Goal: Subscribe to service/newsletter

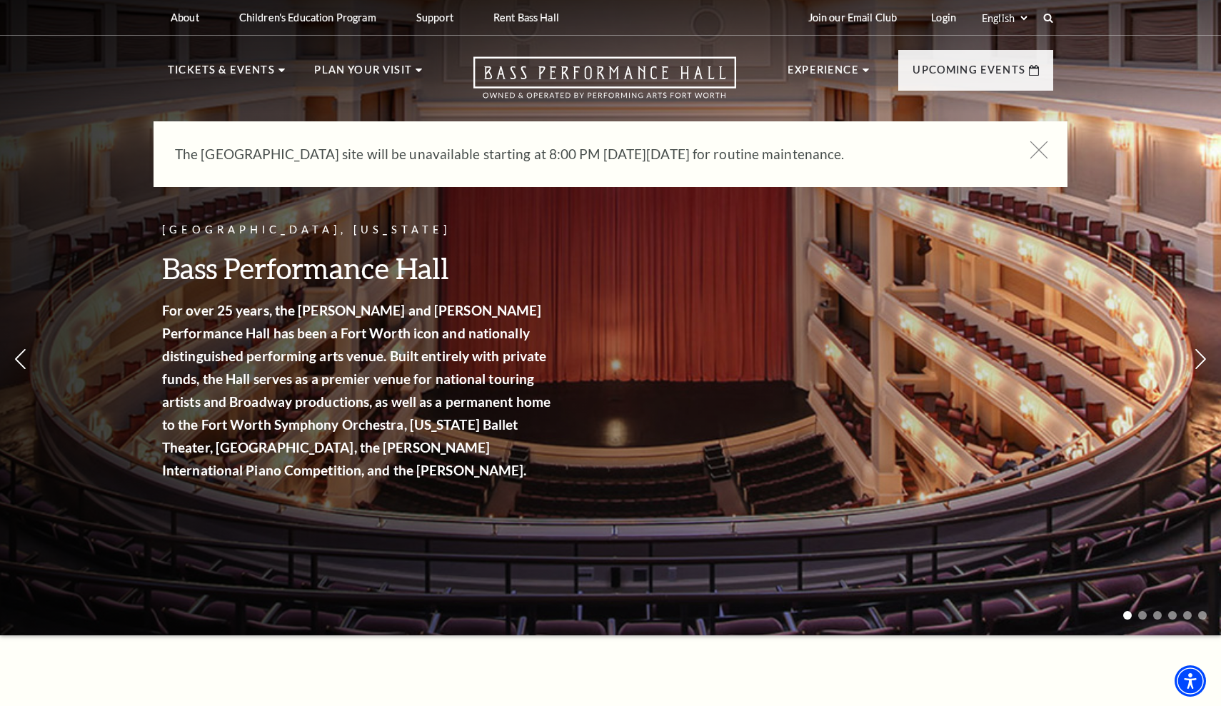
click at [1036, 149] on icon at bounding box center [1039, 150] width 18 height 18
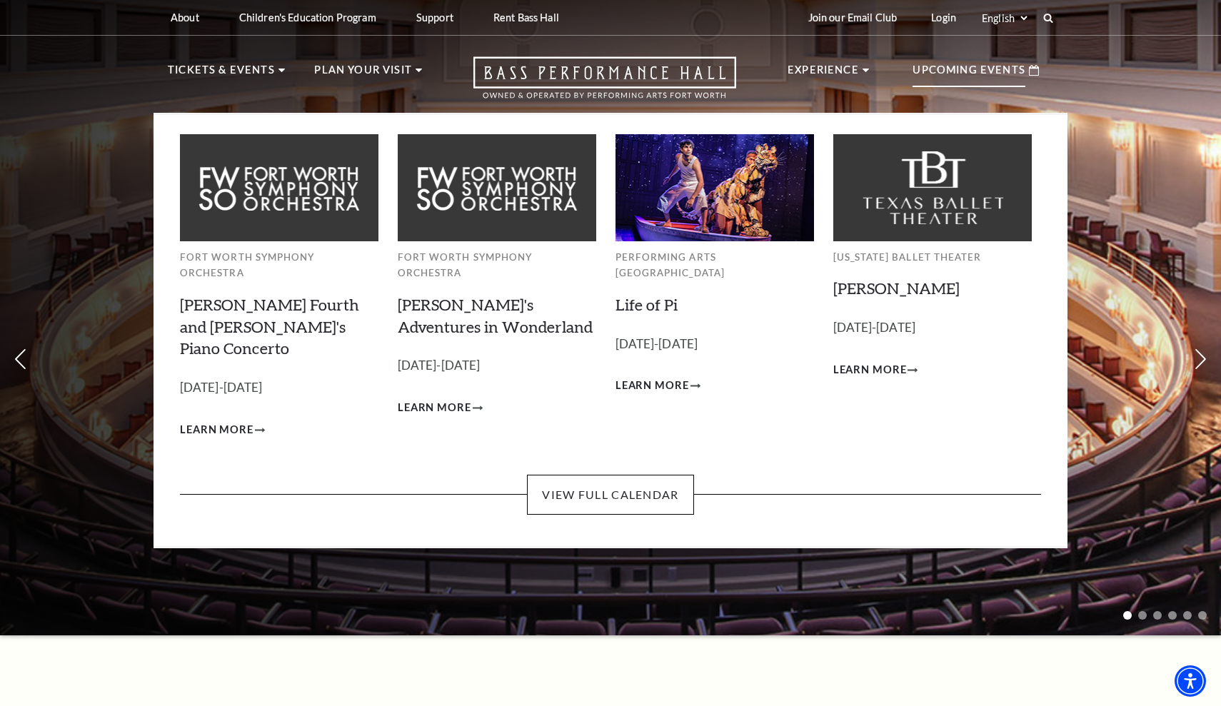
click at [960, 77] on p "Upcoming Events" at bounding box center [968, 74] width 113 height 26
click at [632, 475] on link "View Full Calendar" at bounding box center [610, 495] width 166 height 40
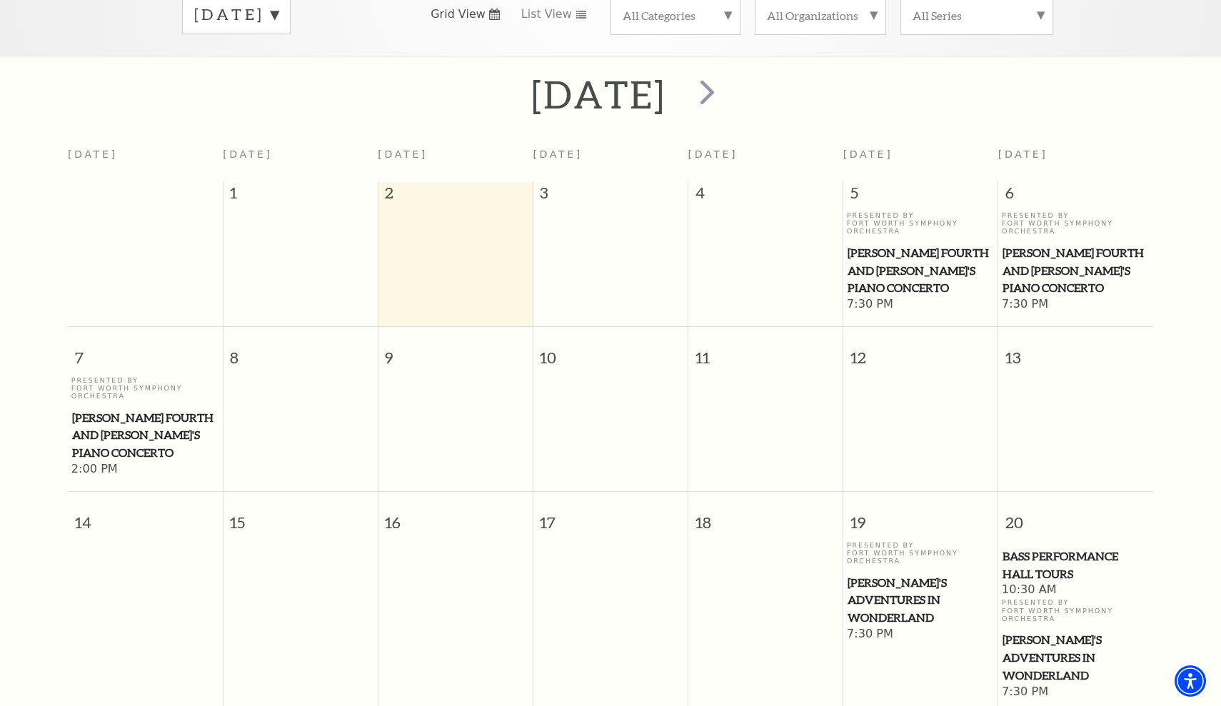
scroll to position [246, 0]
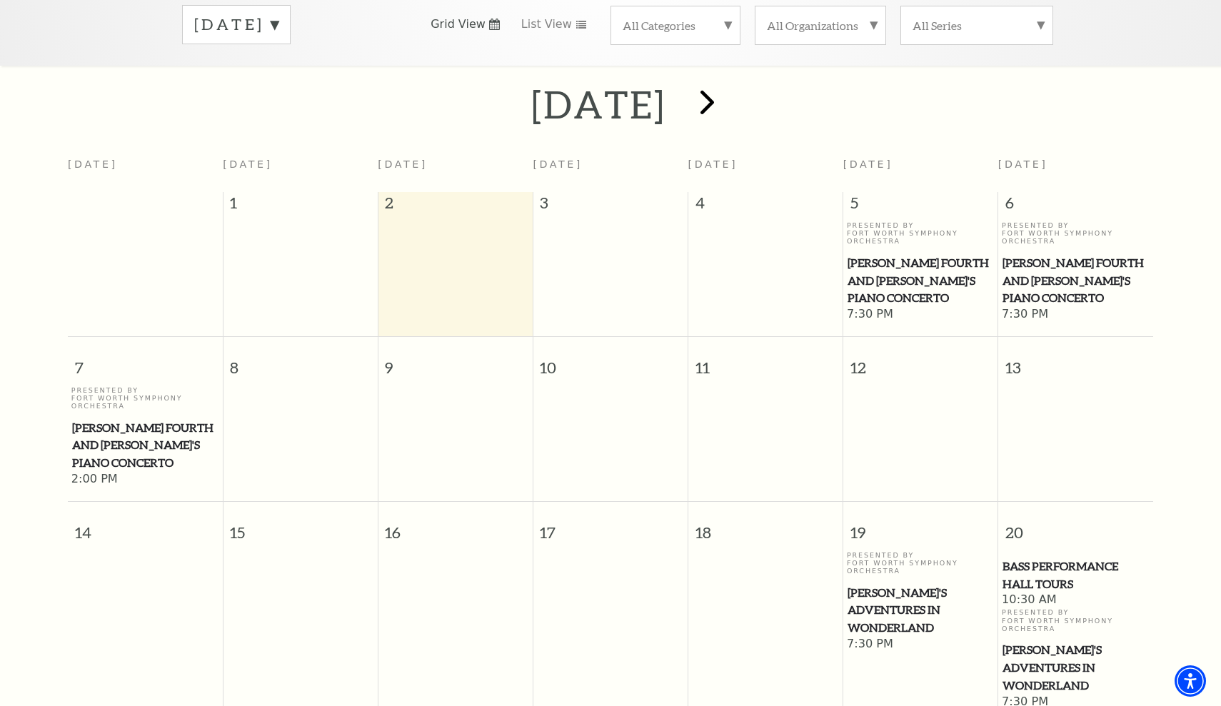
click at [727, 86] on span "next" at bounding box center [707, 101] width 41 height 41
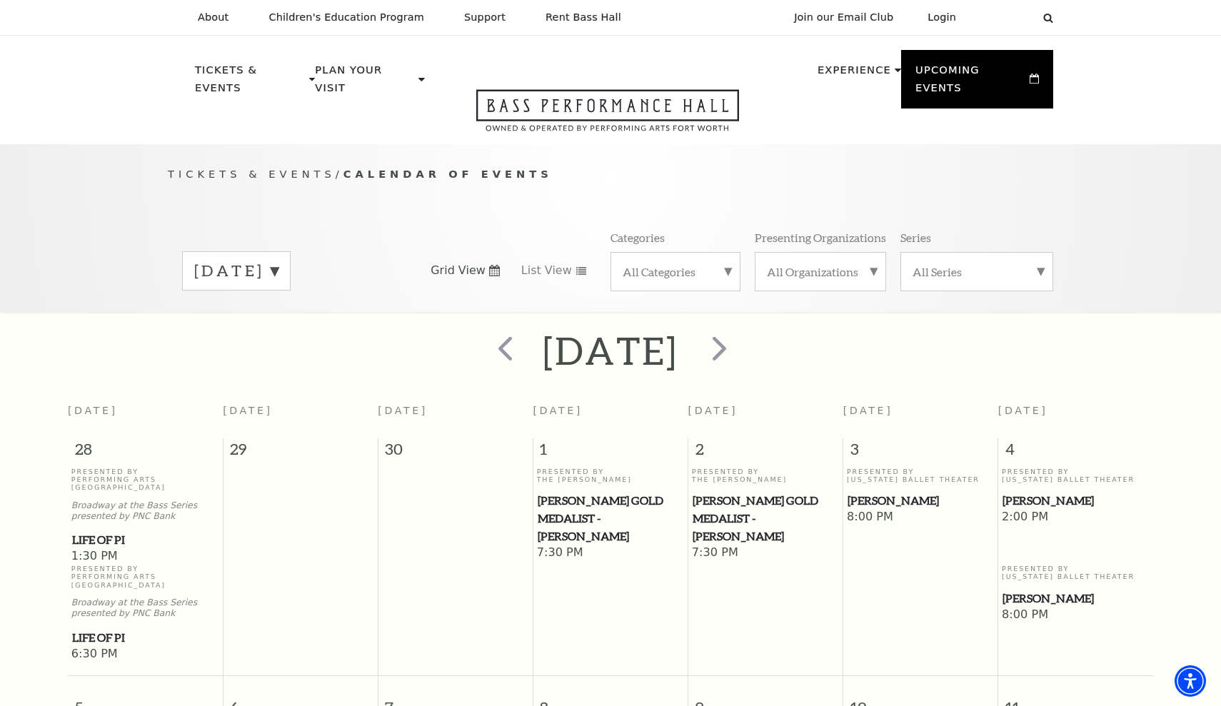
scroll to position [0, 0]
click at [739, 329] on span "next" at bounding box center [719, 348] width 41 height 41
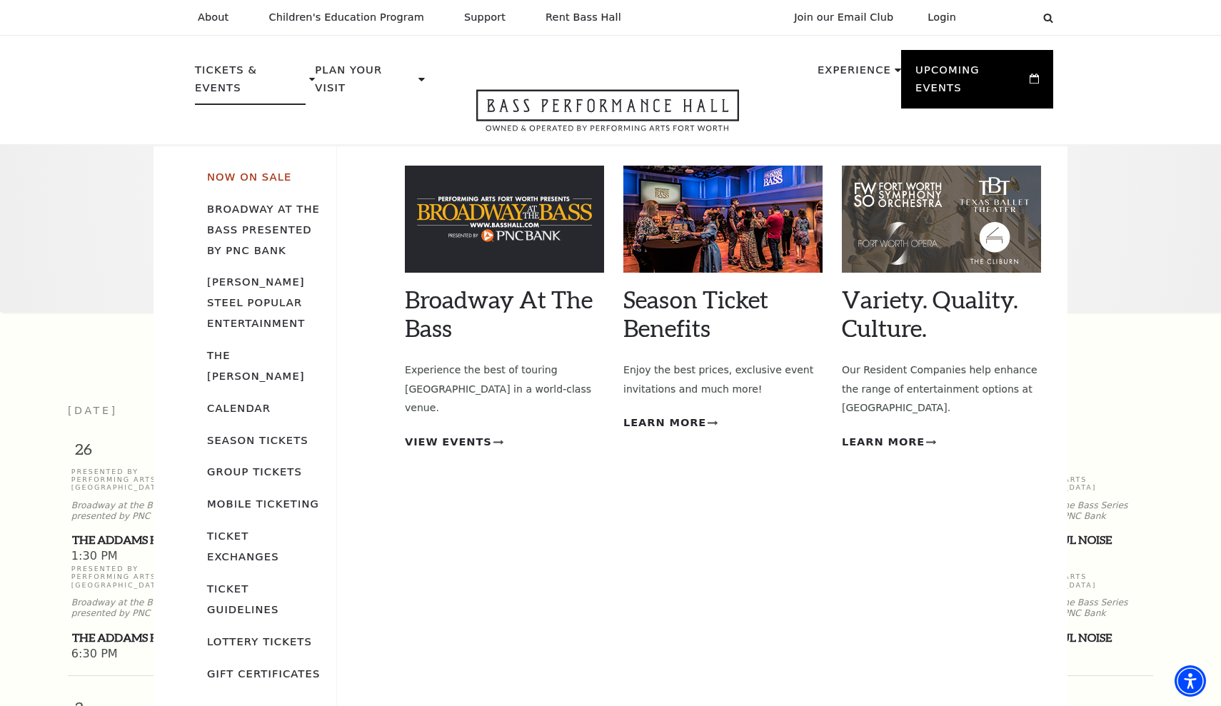
click at [272, 171] on link "Now On Sale" at bounding box center [249, 177] width 84 height 12
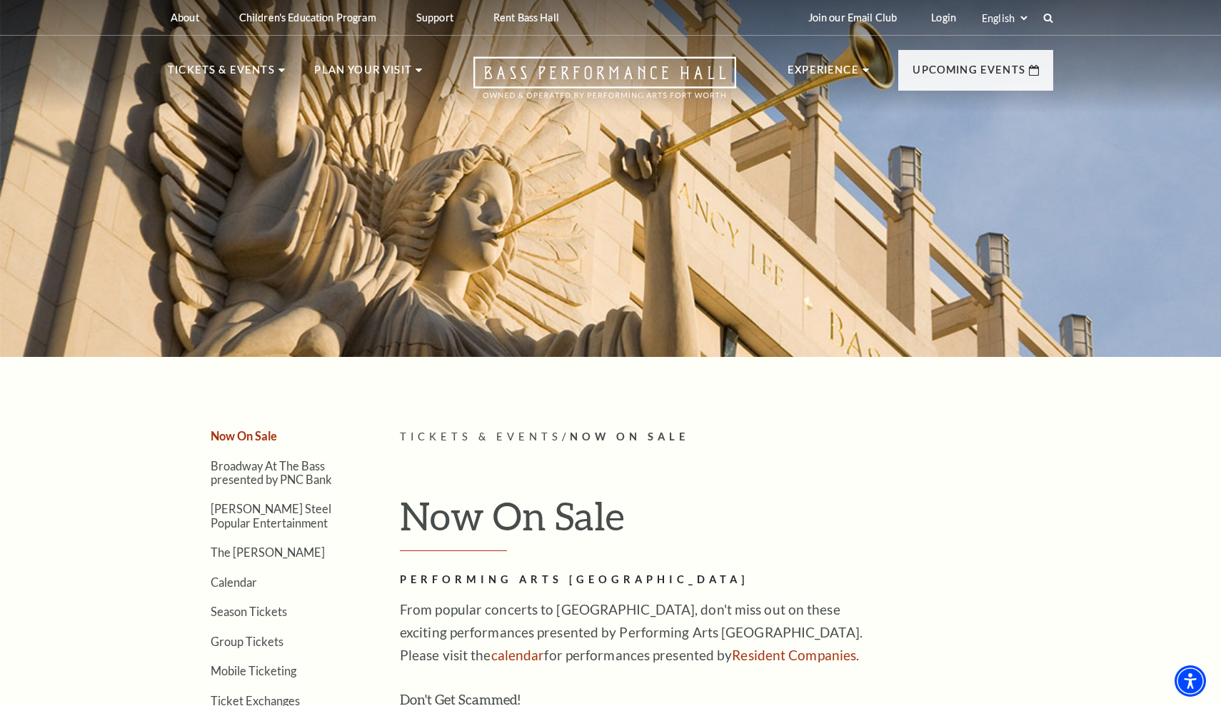
scroll to position [15, 0]
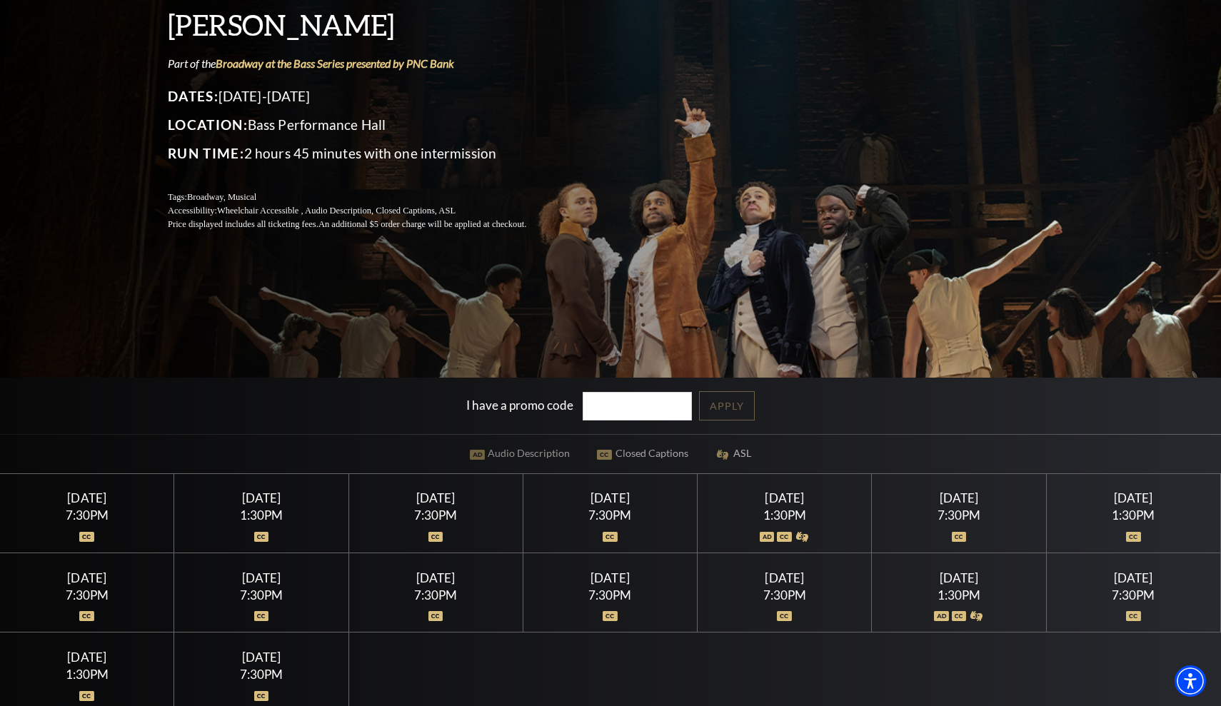
scroll to position [178, 0]
click at [910, 580] on div "Saturday July 25" at bounding box center [959, 577] width 140 height 15
click at [957, 615] on div at bounding box center [959, 608] width 140 height 14
click at [957, 595] on div "1:30PM" at bounding box center [959, 595] width 140 height 12
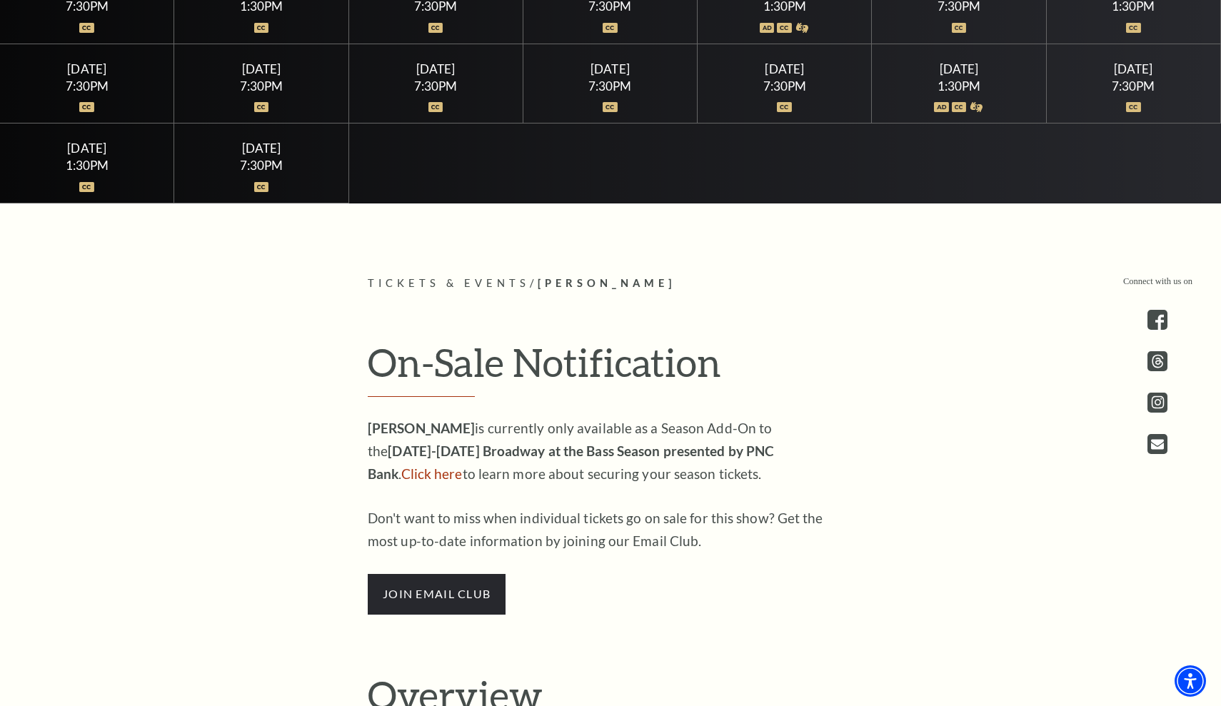
scroll to position [806, 0]
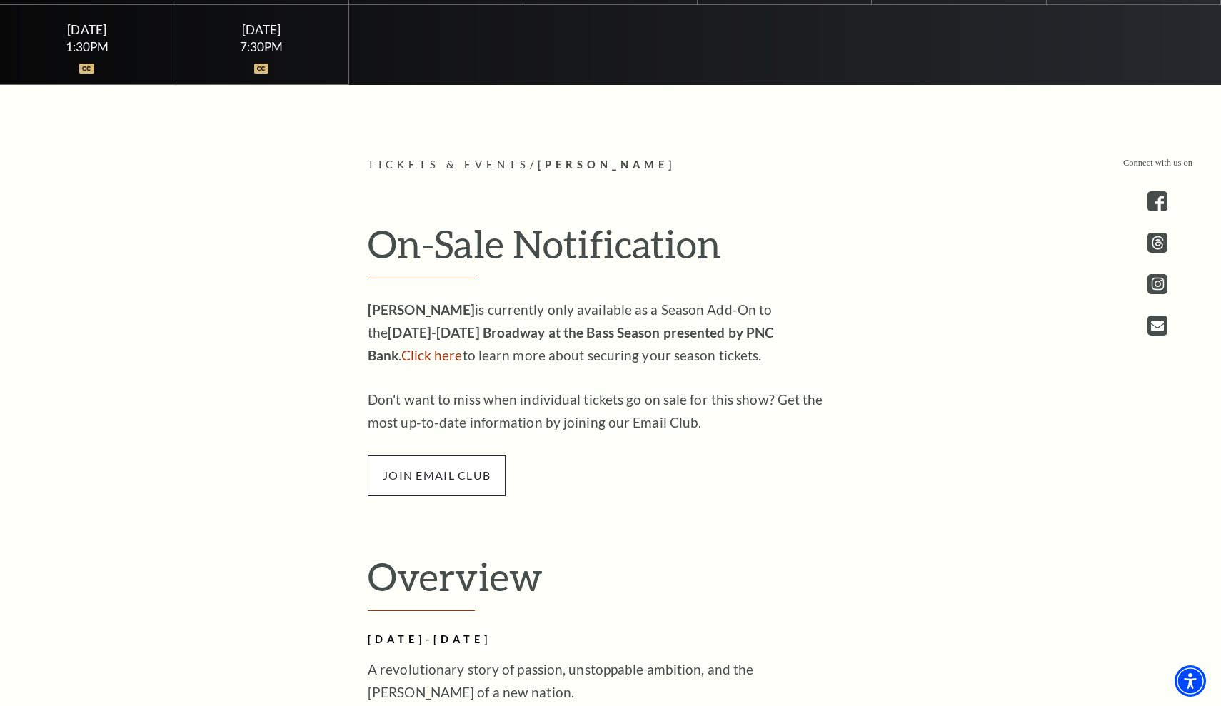
click at [446, 473] on span "join email club" at bounding box center [437, 475] width 138 height 40
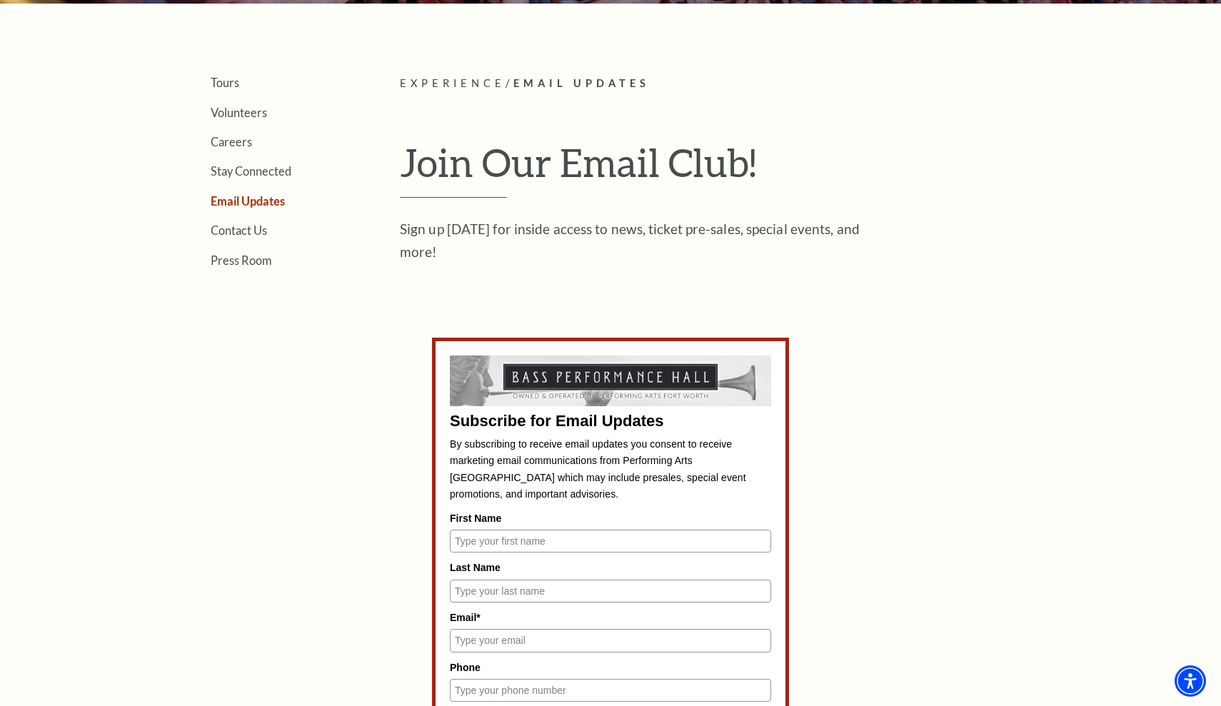
scroll to position [383, 0]
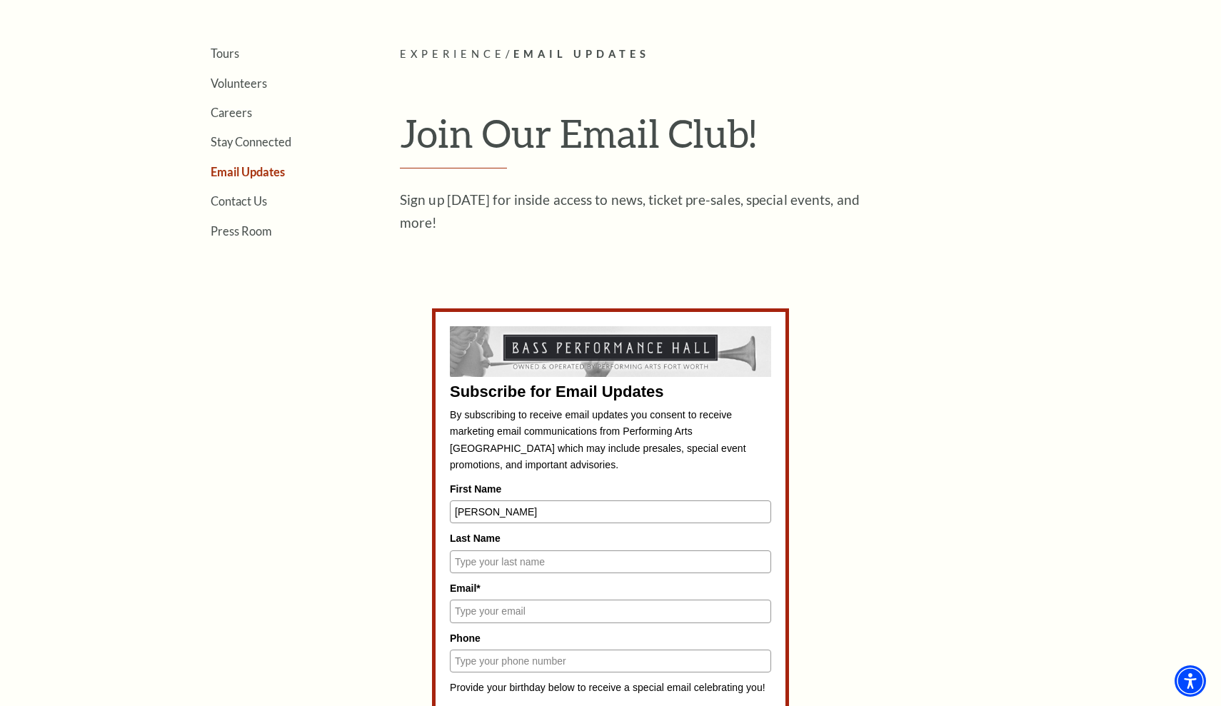
type input "[PERSON_NAME]"
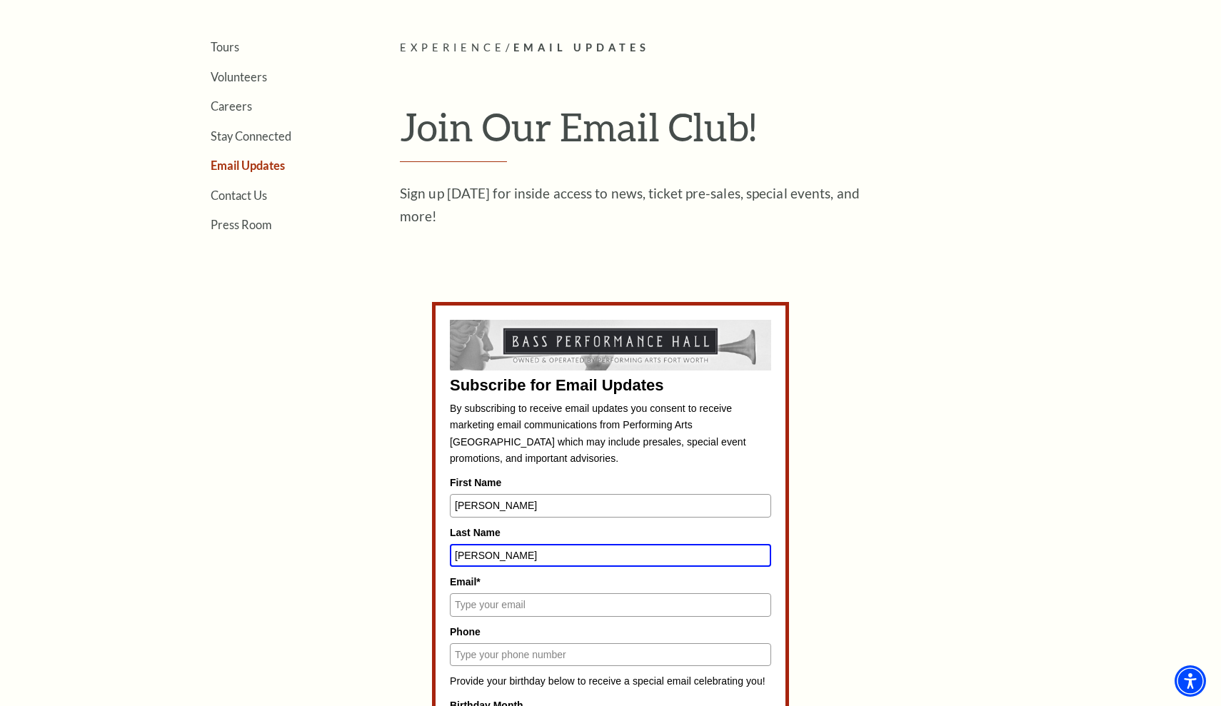
type input "[PERSON_NAME]"
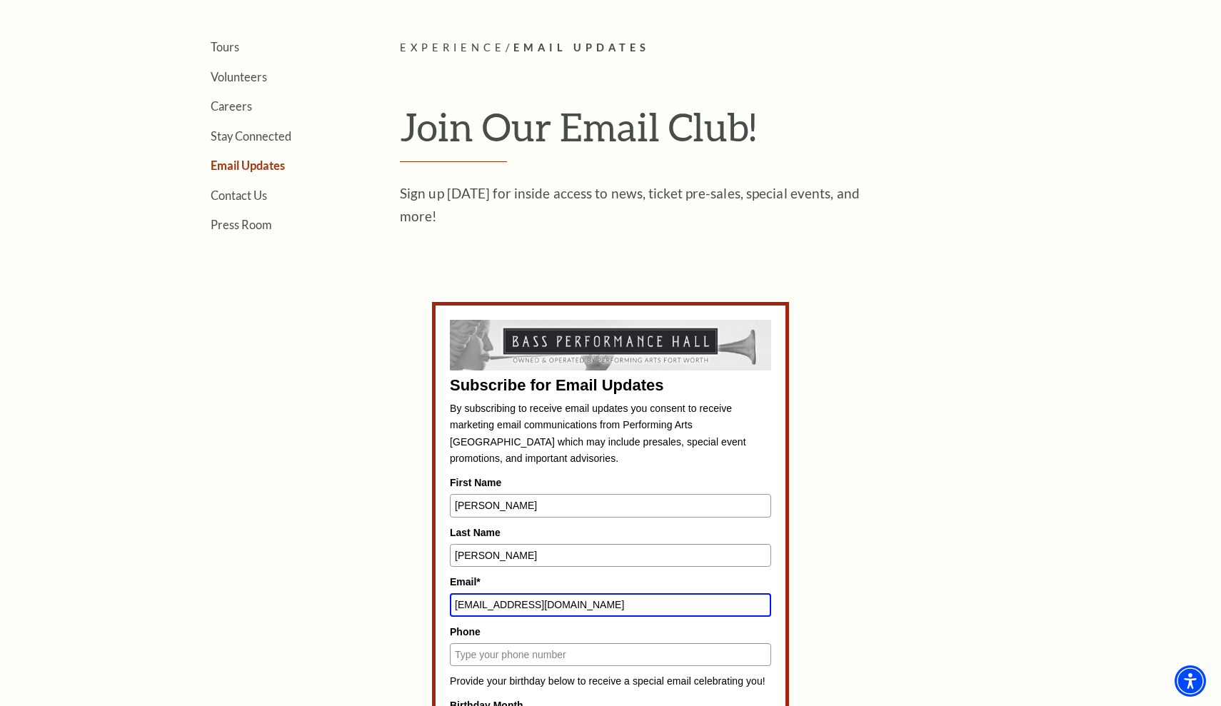
type input "[EMAIL_ADDRESS][DOMAIN_NAME]"
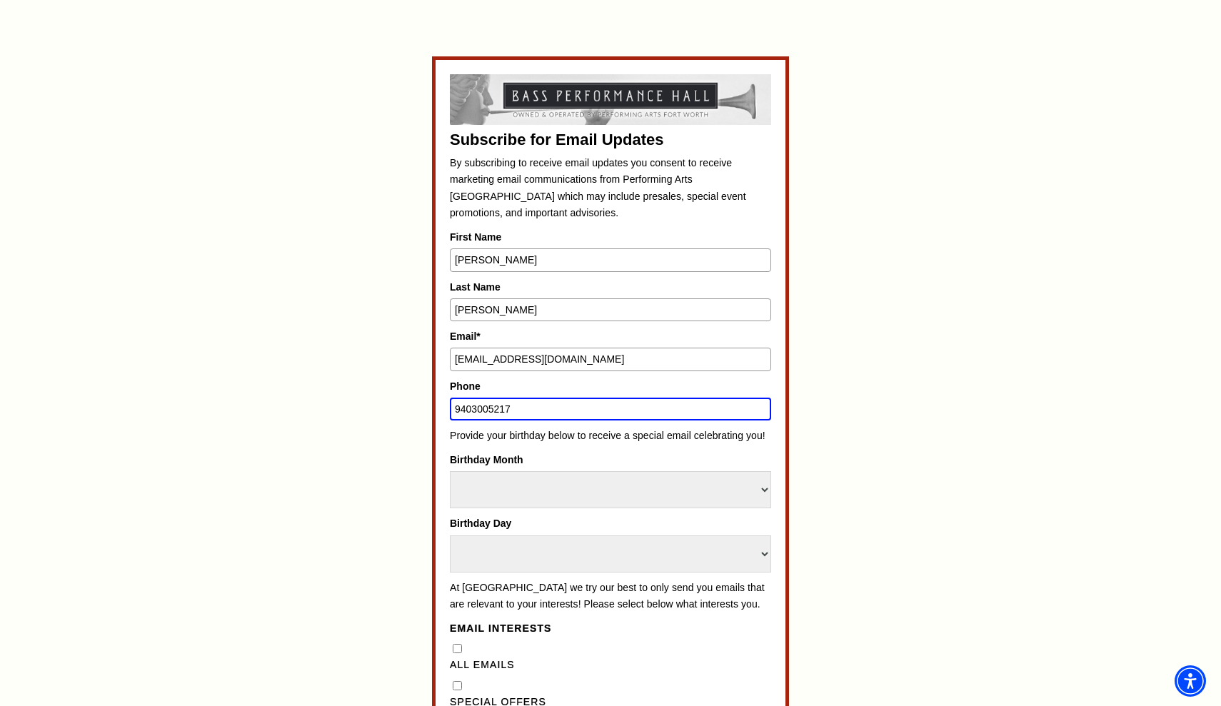
scroll to position [630, 0]
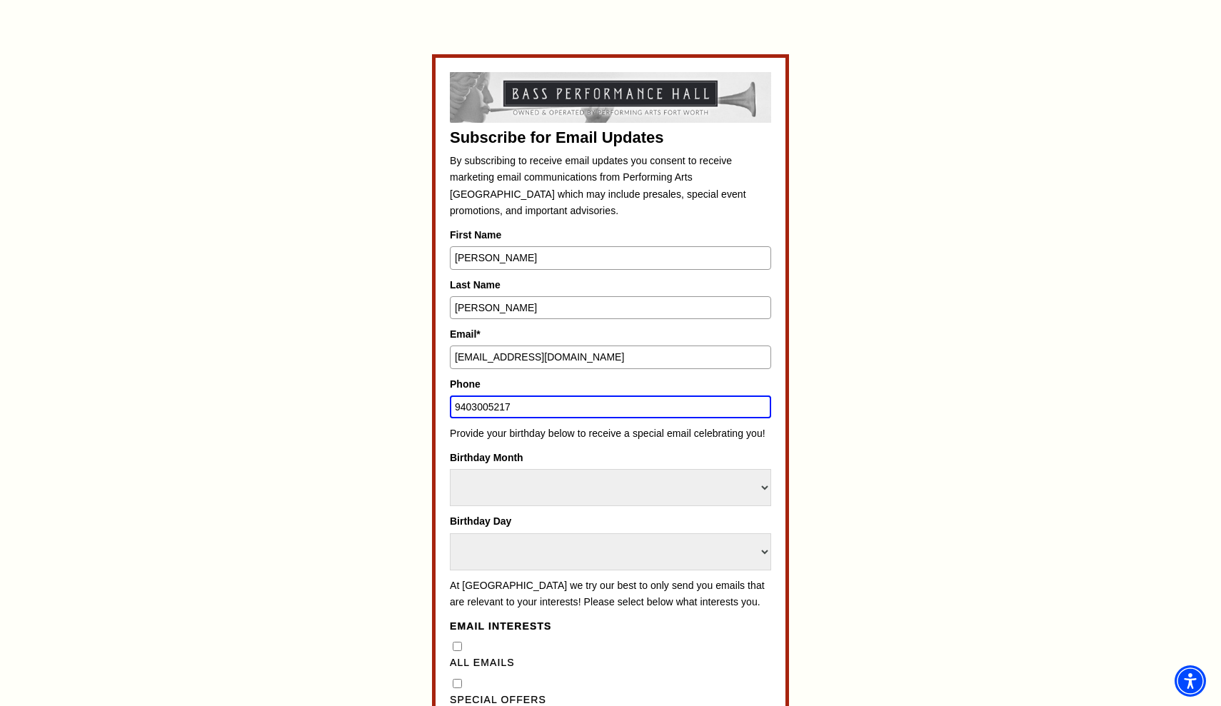
type input "9403005217"
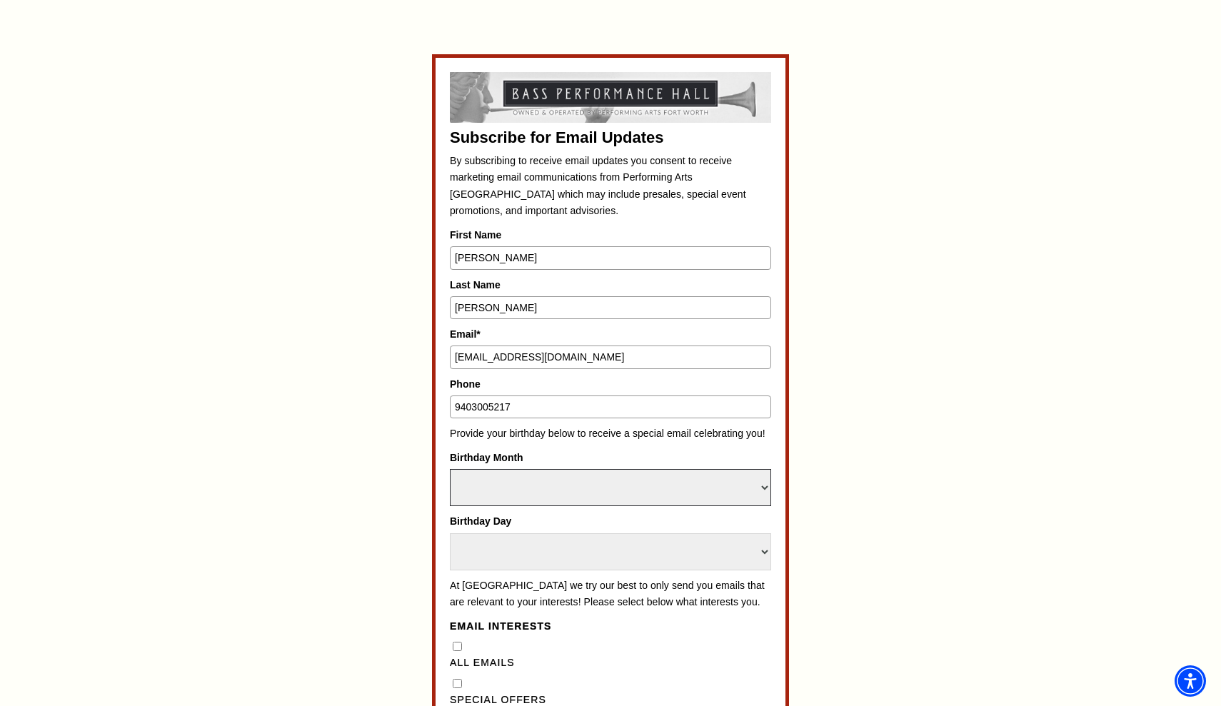
select select "January"
select select "13"
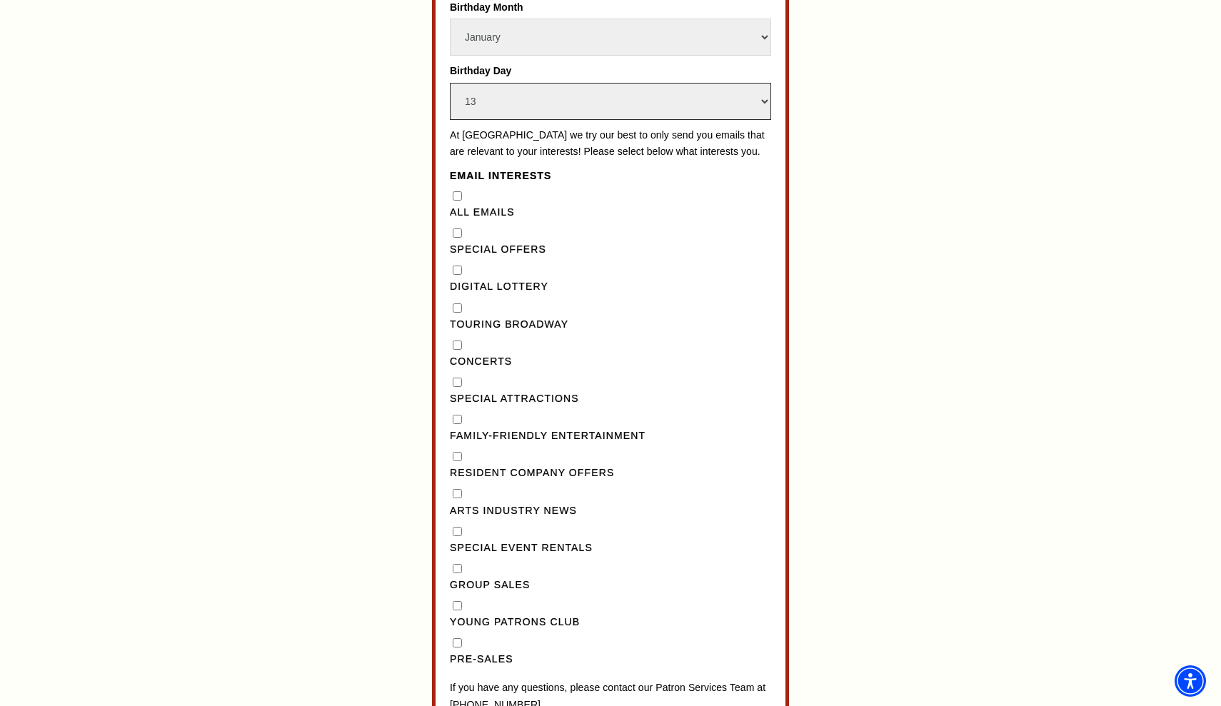
scroll to position [1082, 0]
click at [455, 634] on div "Pre-Sales" at bounding box center [610, 650] width 321 height 33
click at [458, 637] on input "Pre-Sales" at bounding box center [457, 641] width 9 height 9
checkbox input "true"
click at [454, 302] on Broadway"] "Touring Broadway" at bounding box center [457, 306] width 9 height 9
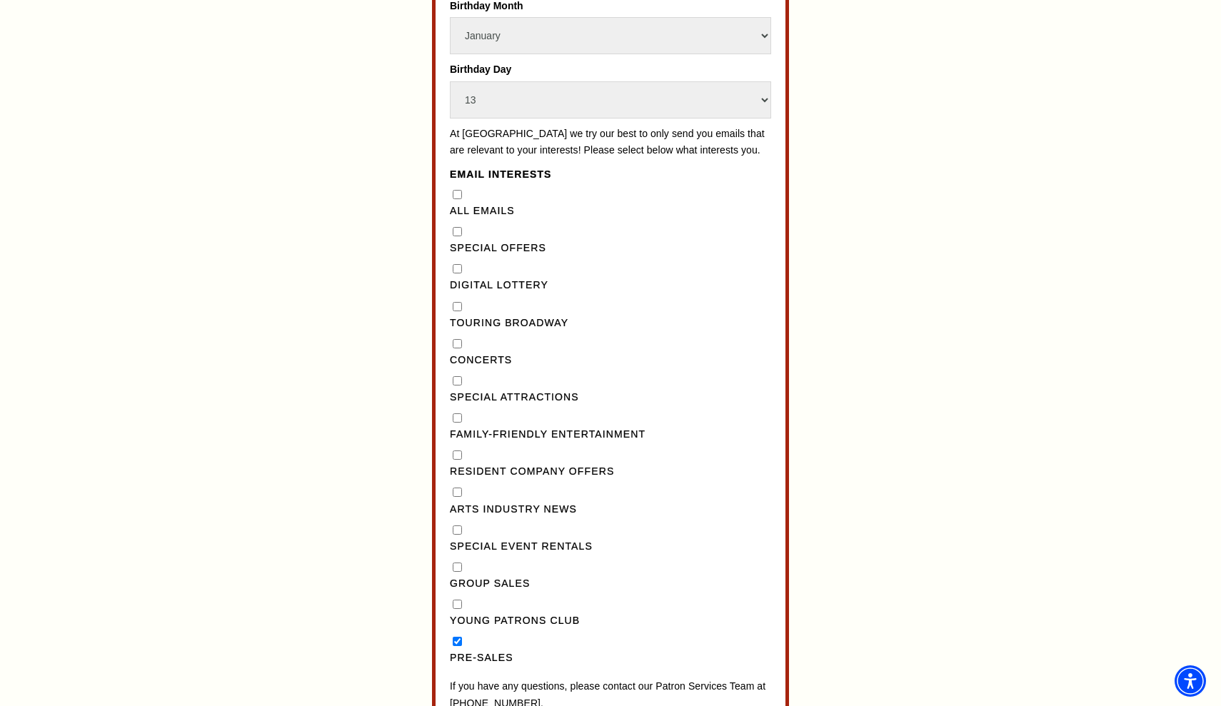
checkbox Broadway"] "true"
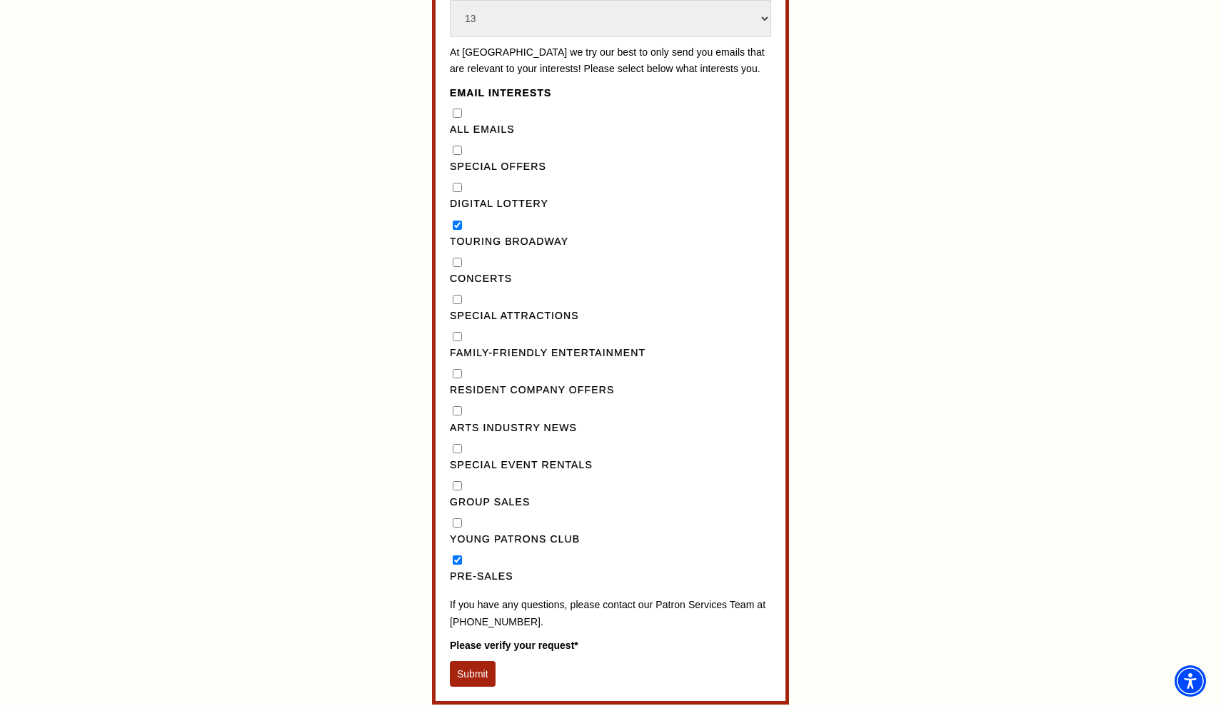
scroll to position [1172, 0]
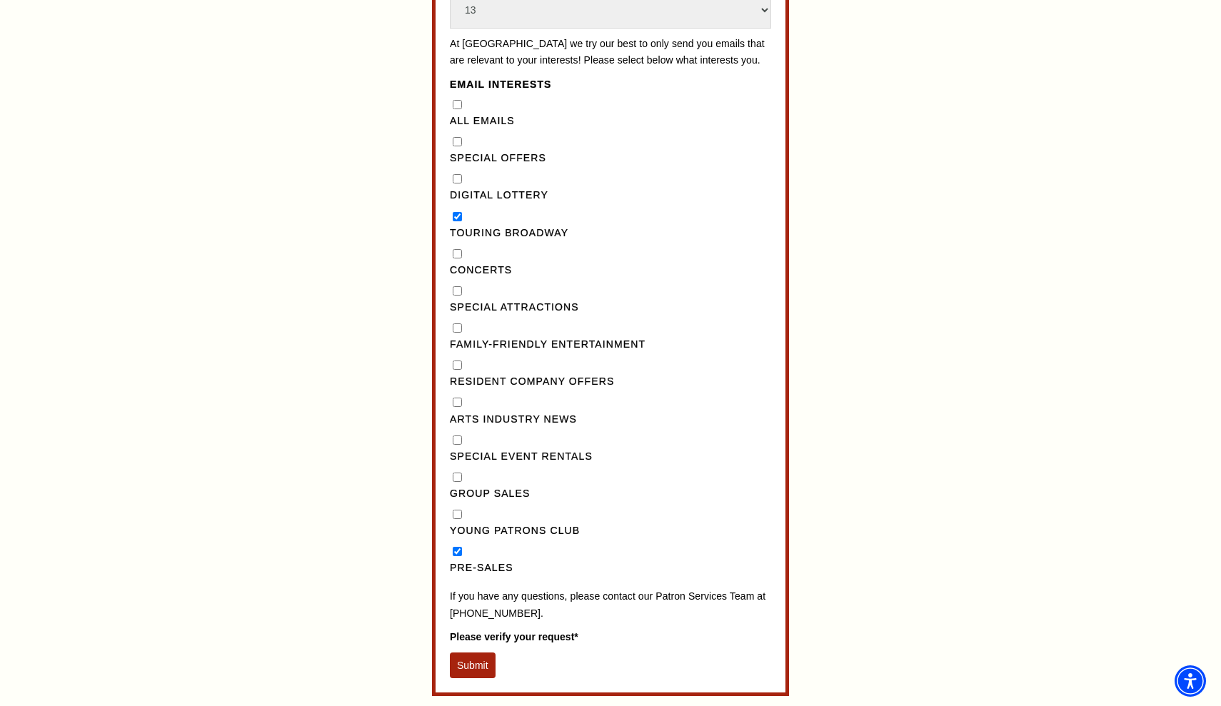
click at [480, 652] on button "Submit" at bounding box center [473, 665] width 46 height 26
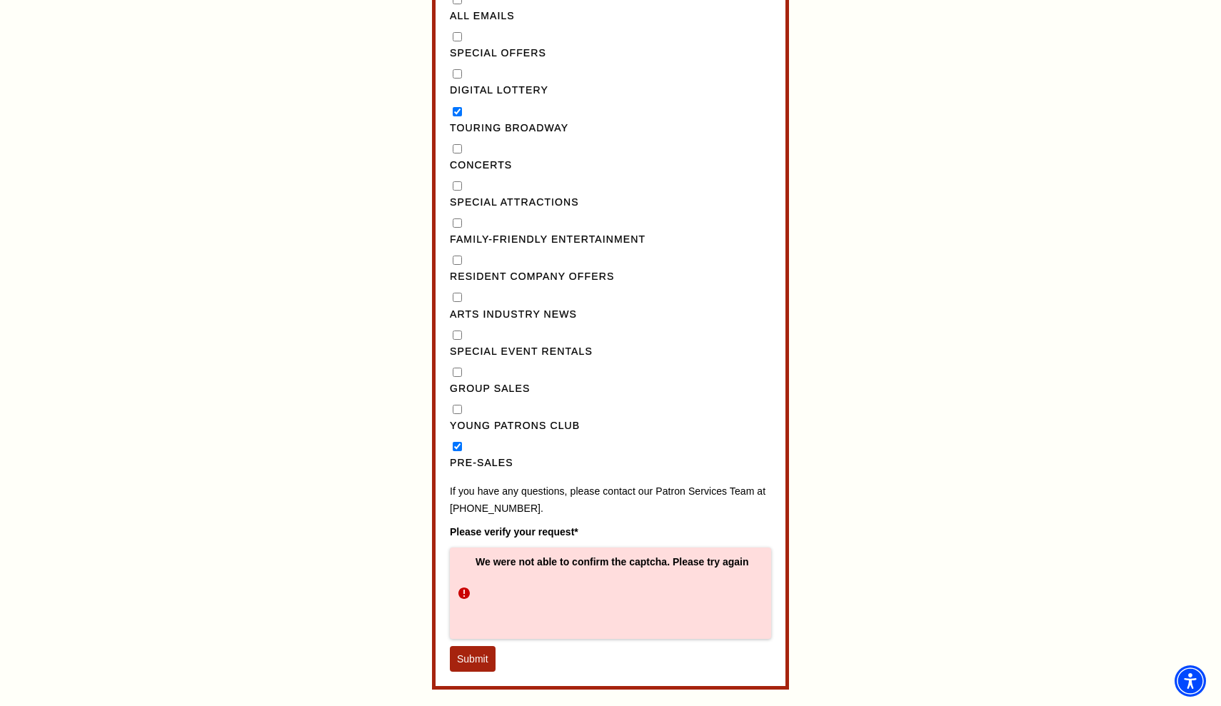
scroll to position [1280, 0]
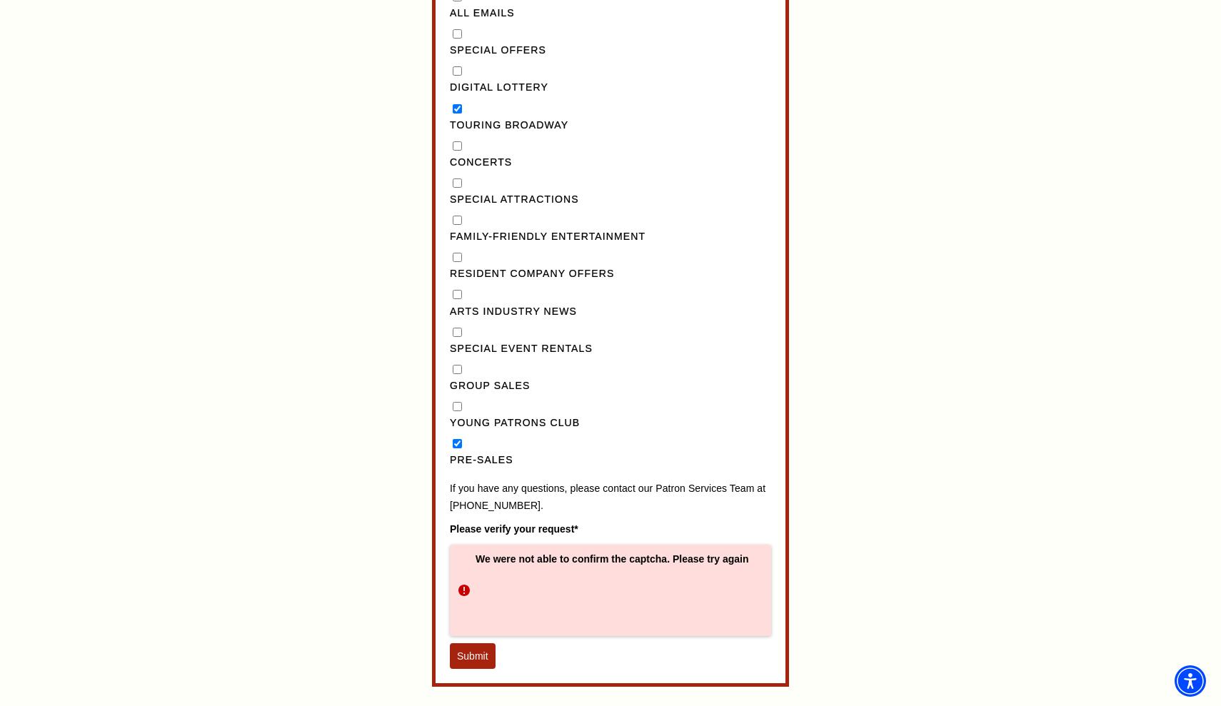
click at [470, 643] on button "Submit" at bounding box center [473, 656] width 46 height 26
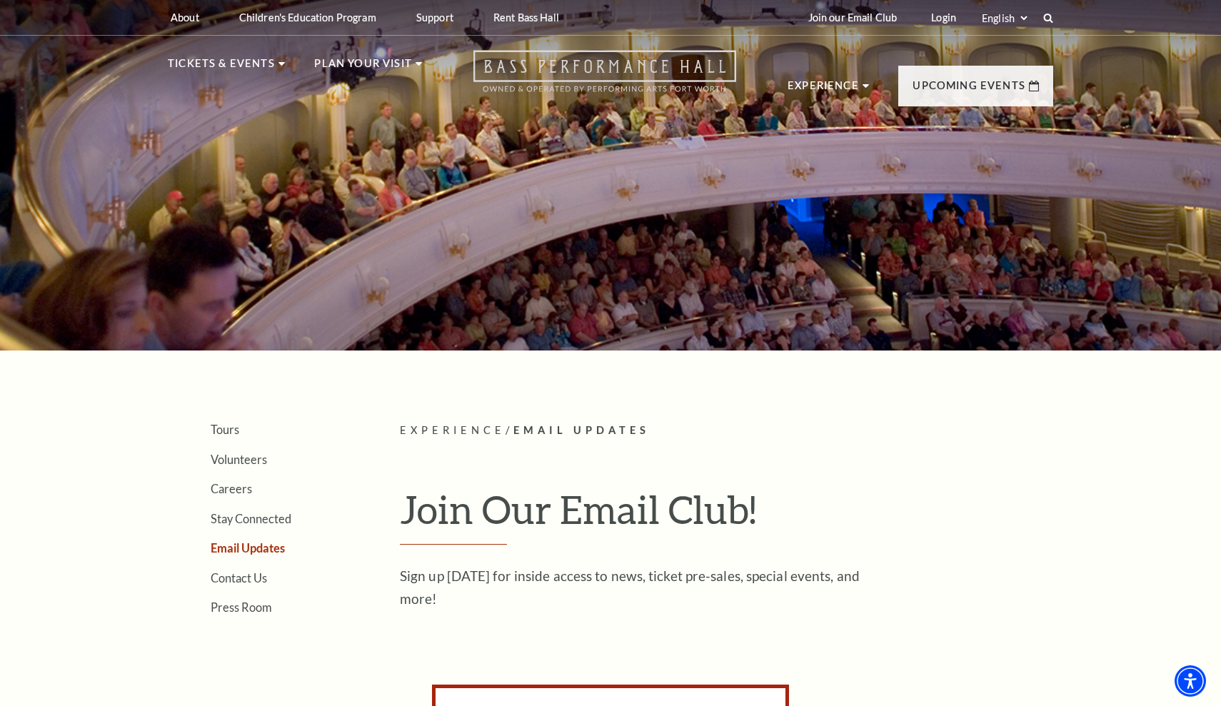
scroll to position [0, 0]
